Goal: Task Accomplishment & Management: Manage account settings

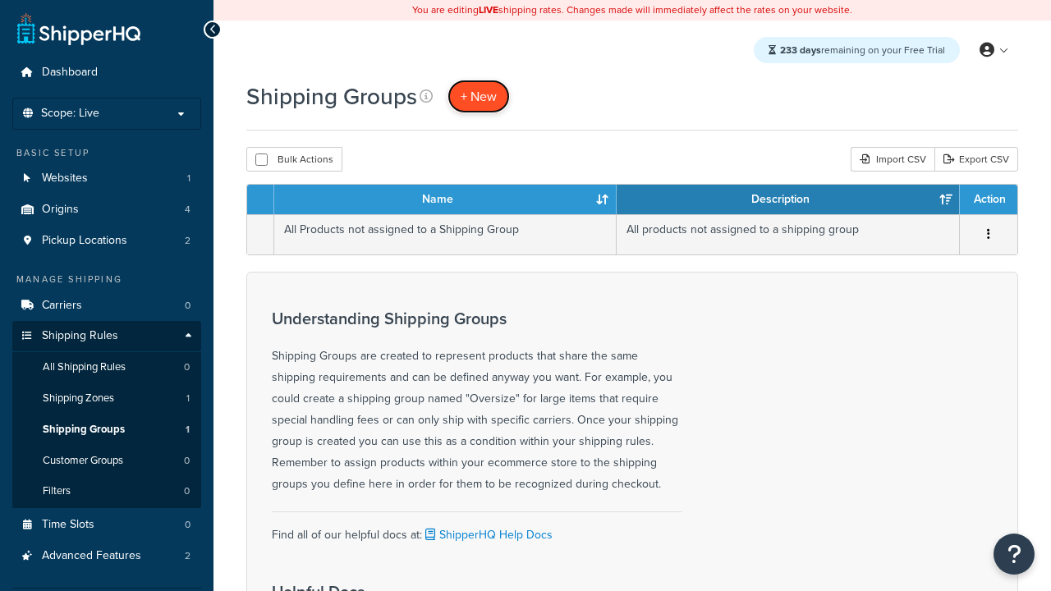
click at [479, 96] on span "+ New" at bounding box center [479, 96] width 36 height 19
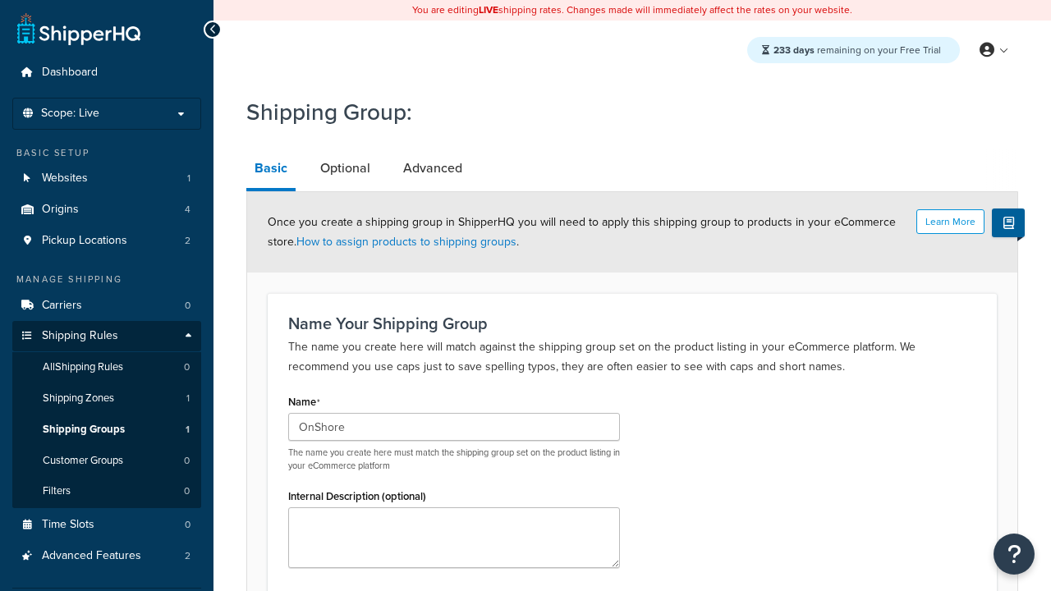
type input "OnShore"
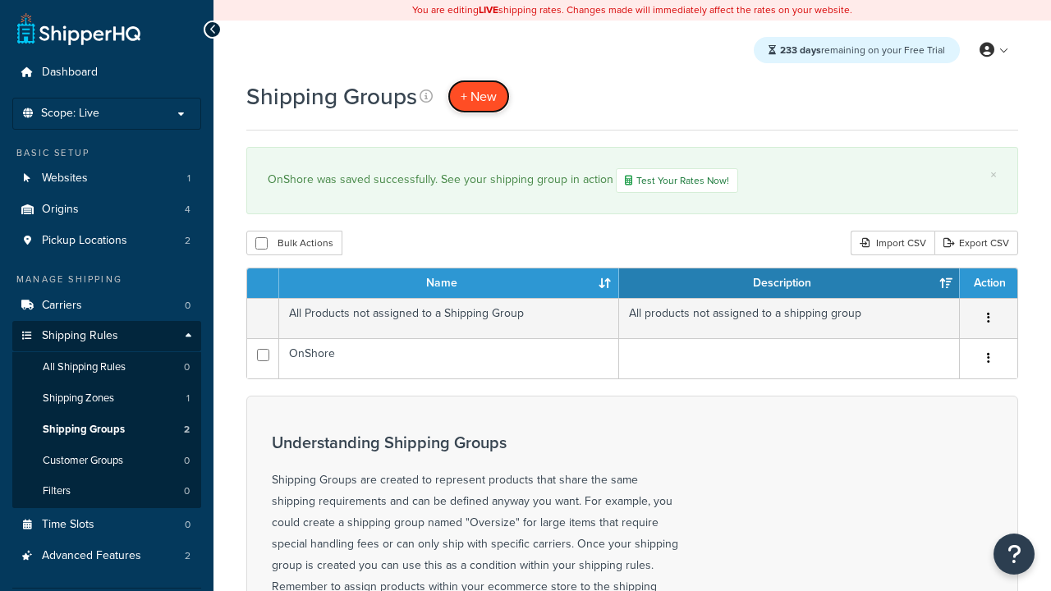
click at [479, 96] on span "+ New" at bounding box center [479, 96] width 36 height 19
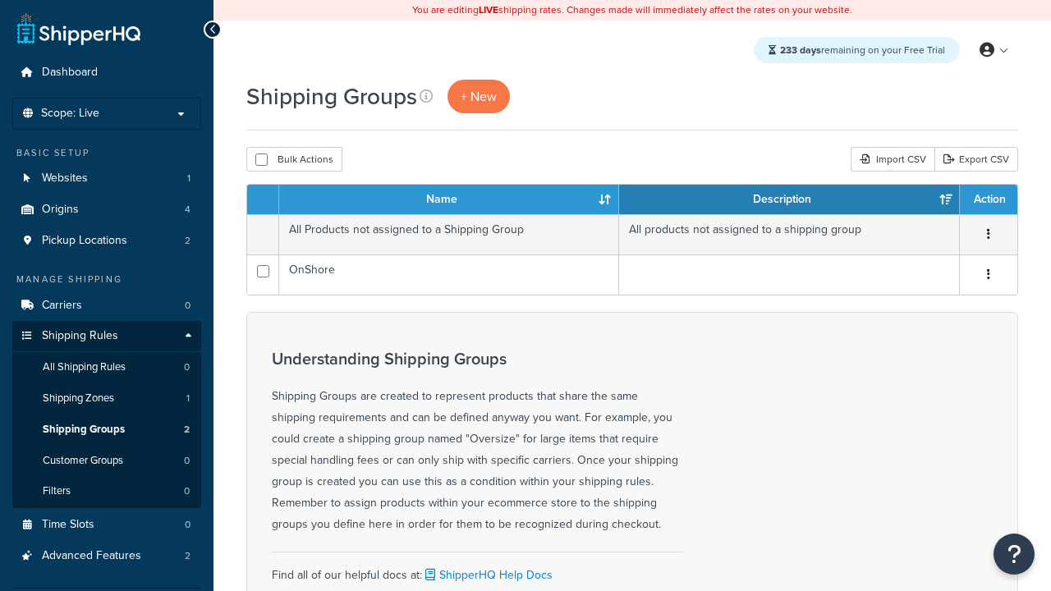
click at [449, 200] on th "Name" at bounding box center [449, 200] width 340 height 30
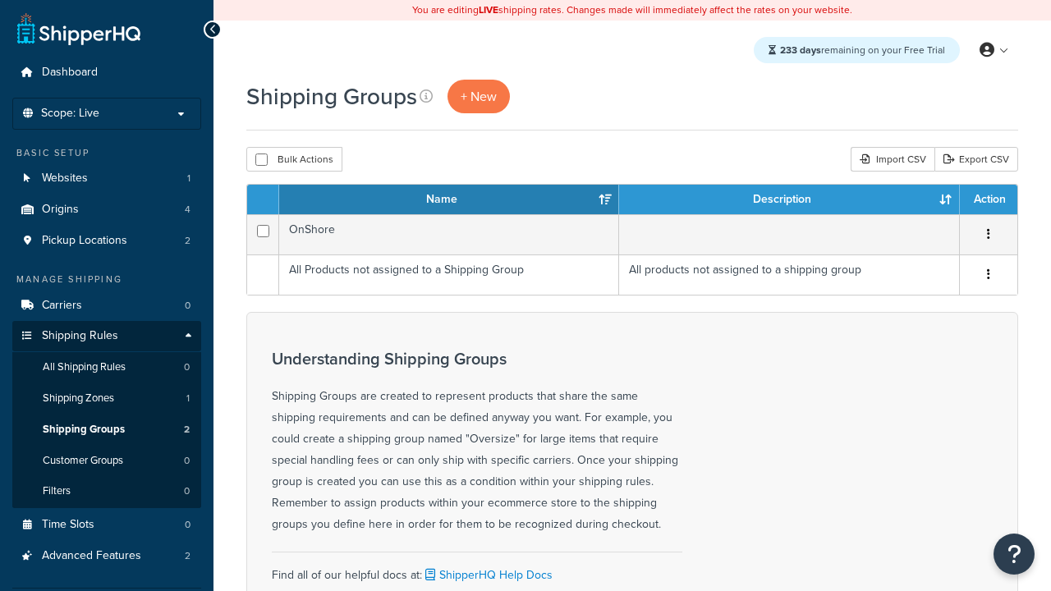
click at [789, 200] on th "Description" at bounding box center [789, 200] width 341 height 30
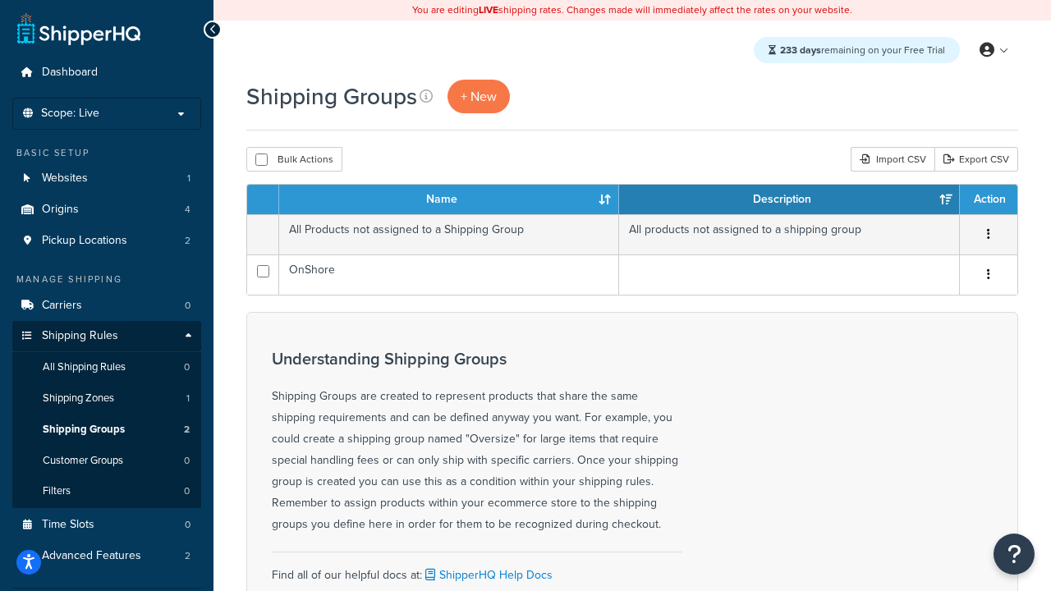
click at [988, 200] on th "Action" at bounding box center [989, 200] width 58 height 30
click at [426, 96] on icon at bounding box center [426, 96] width 13 height 13
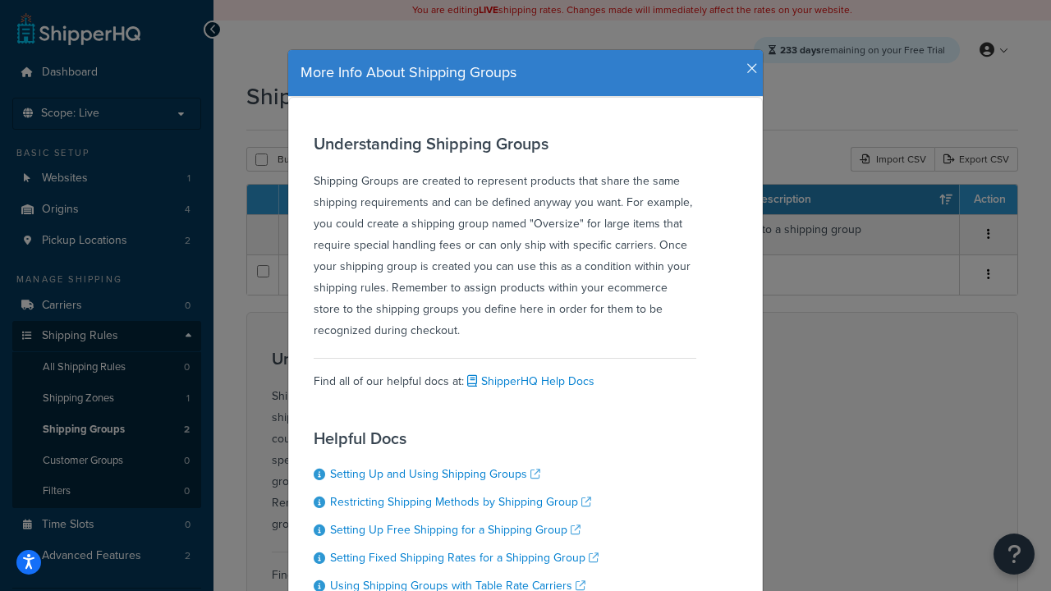
click at [748, 62] on icon "button" at bounding box center [753, 69] width 12 height 15
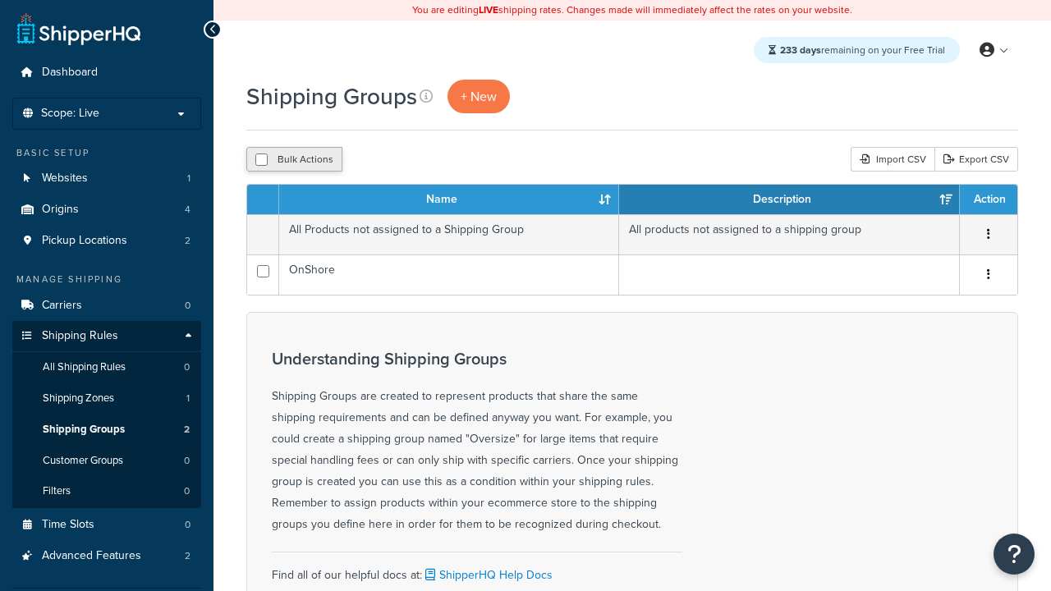
click at [294, 160] on button "Bulk Actions" at bounding box center [294, 159] width 96 height 25
checkbox input "true"
click at [0, 0] on button "Delete" at bounding box center [0, 0] width 0 height 0
